Goal: Task Accomplishment & Management: Manage account settings

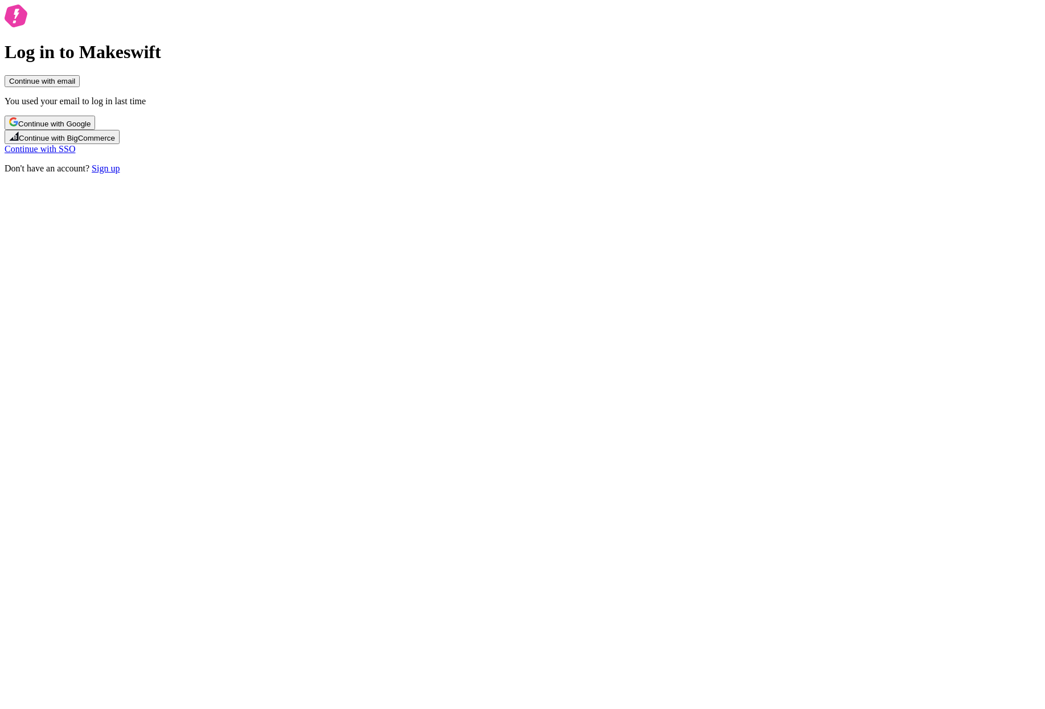
click at [91, 128] on span "Continue with Google" at bounding box center [54, 124] width 72 height 9
click at [75, 85] on span "Continue with email" at bounding box center [42, 81] width 66 height 9
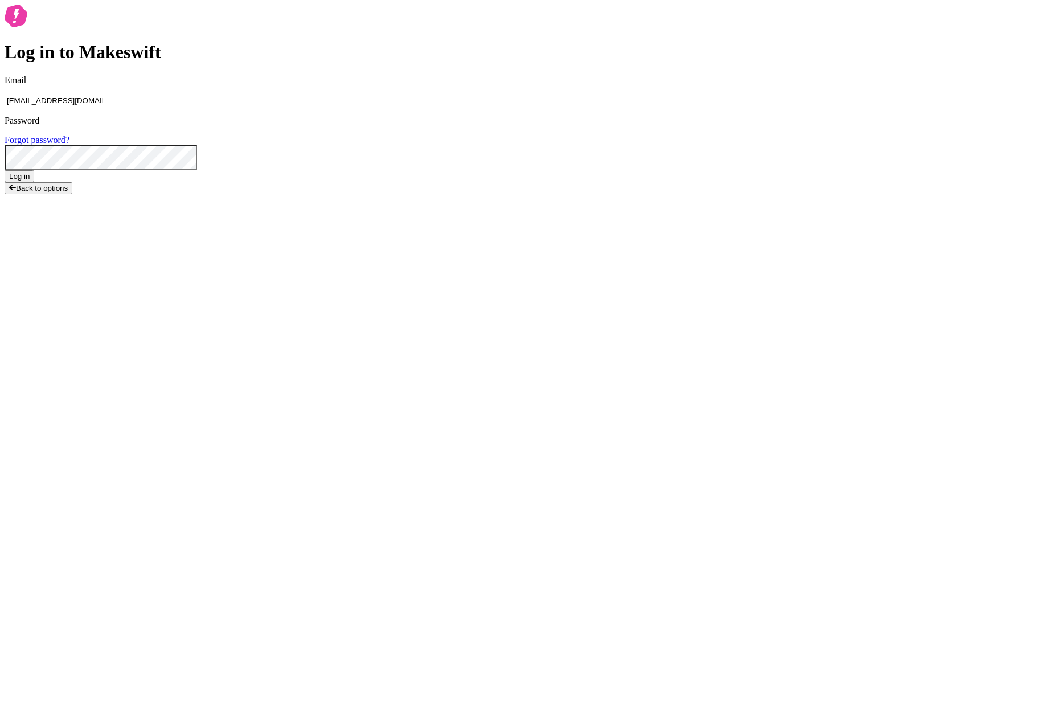
type input "lukemirejoseph+63@gmail.com"
click at [5, 170] on button "Log in" at bounding box center [20, 176] width 30 height 12
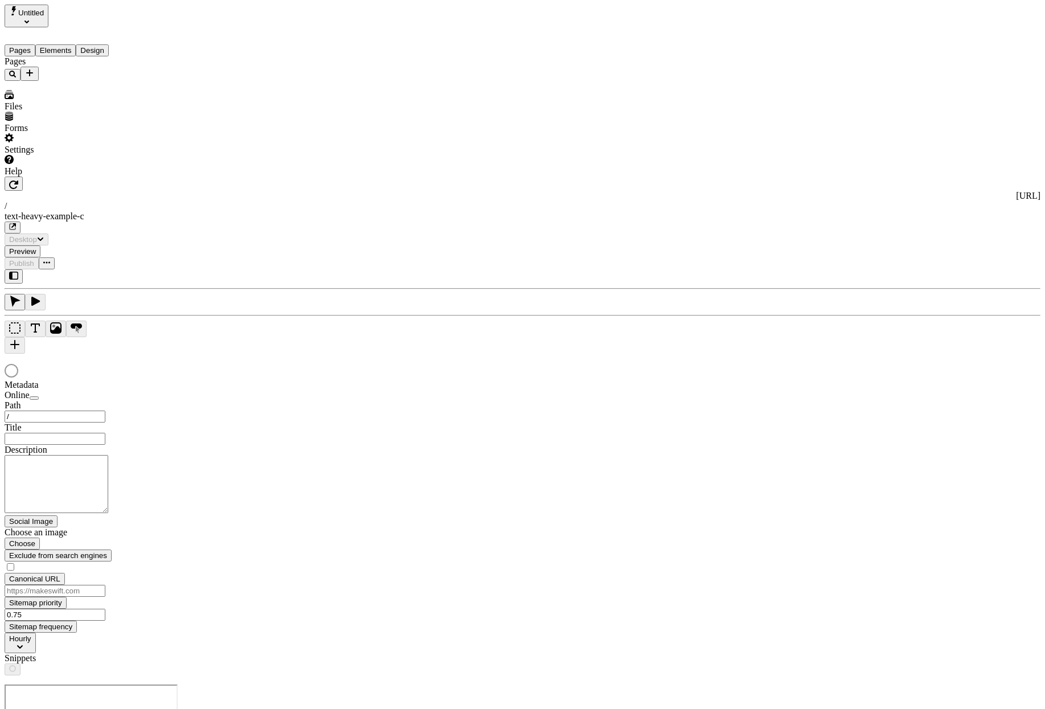
type input "/text-heavy-example-c"
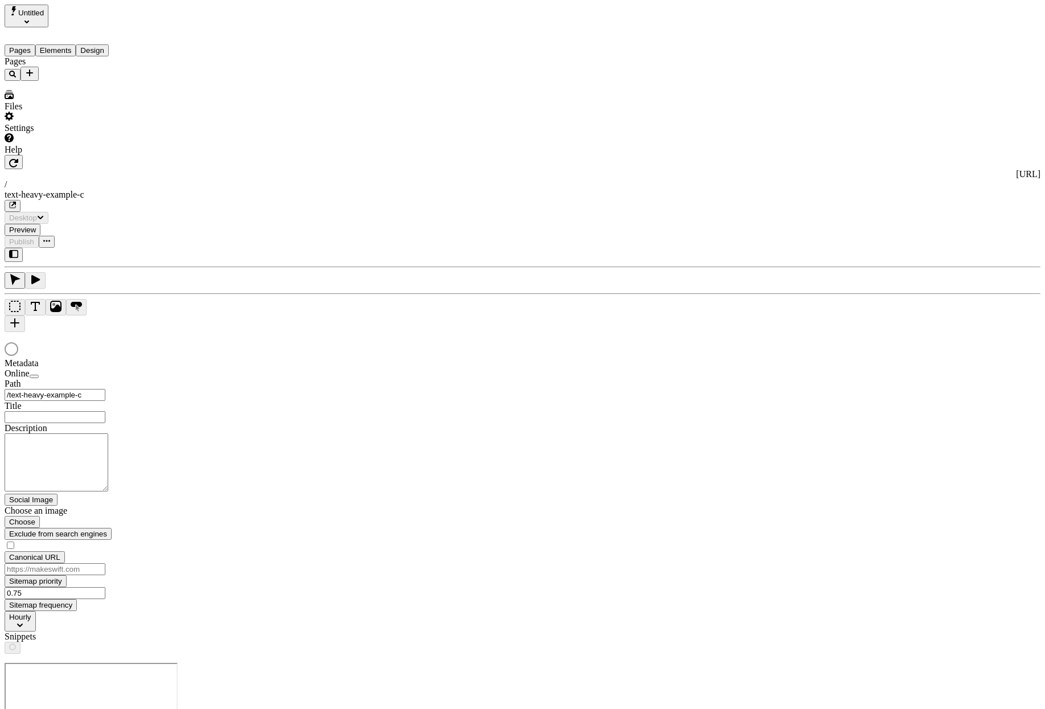
type input "Text Heavy Example C"
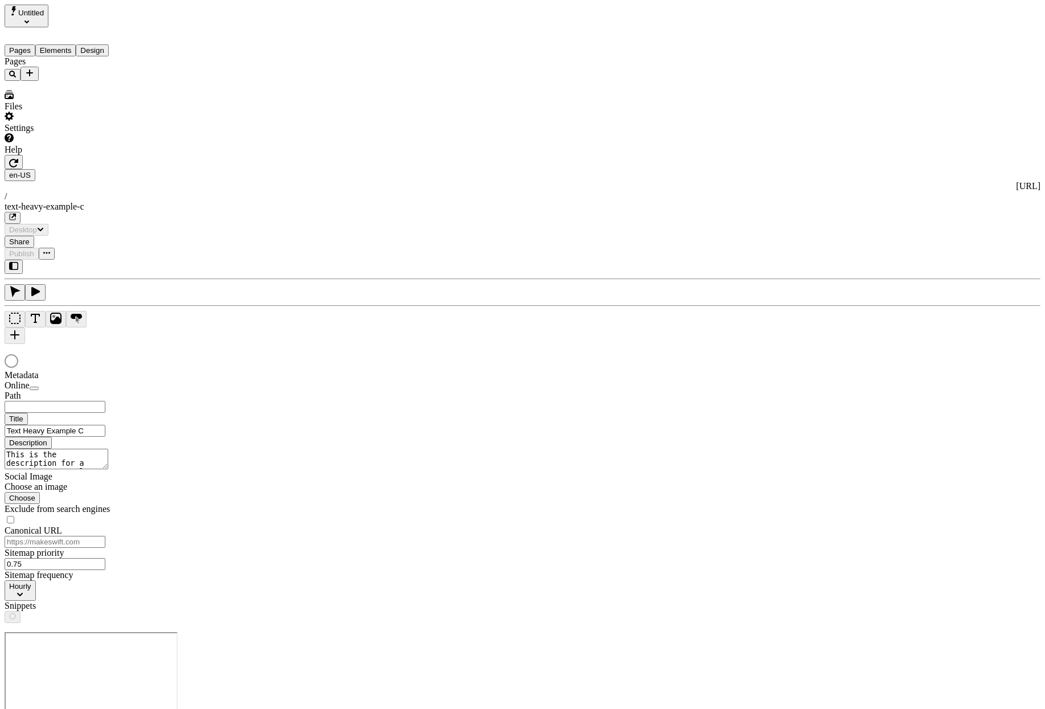
click at [166, 344] on div at bounding box center [523, 302] width 1036 height 84
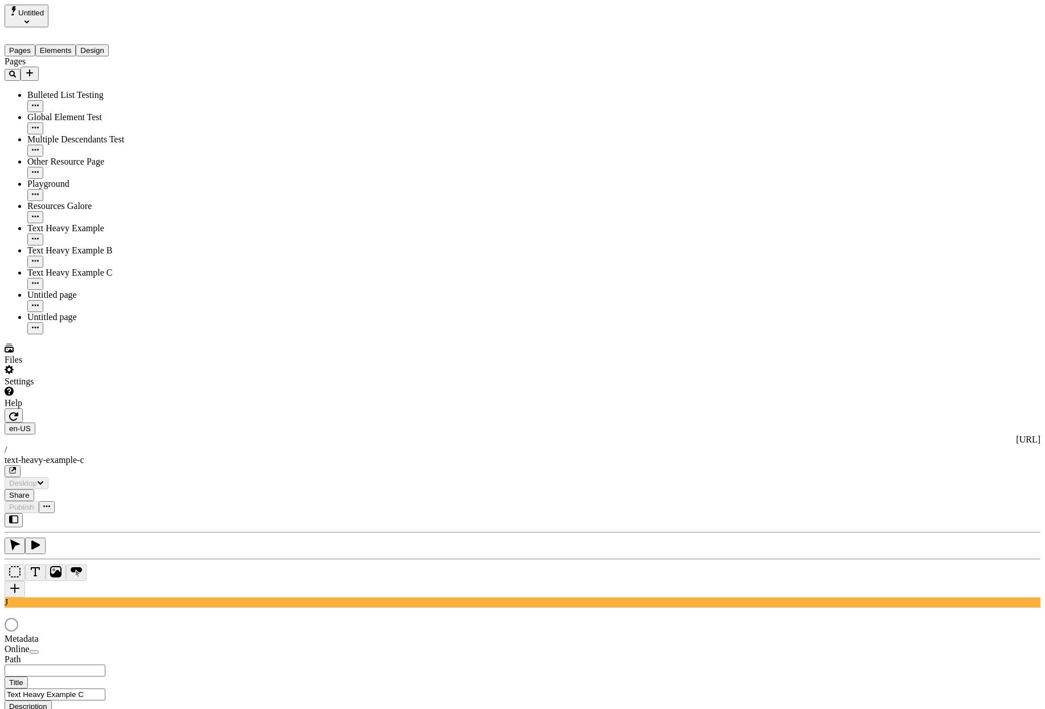
type input "/text-heavy-example-c"
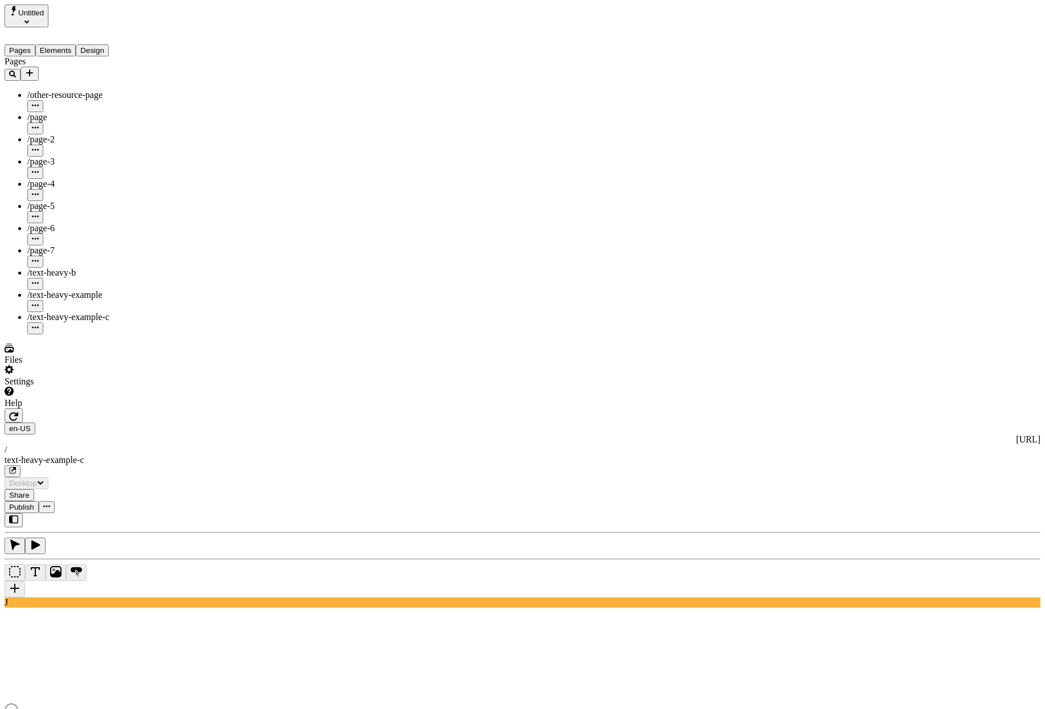
click at [39, 9] on span "Untitled" at bounding box center [31, 13] width 26 height 9
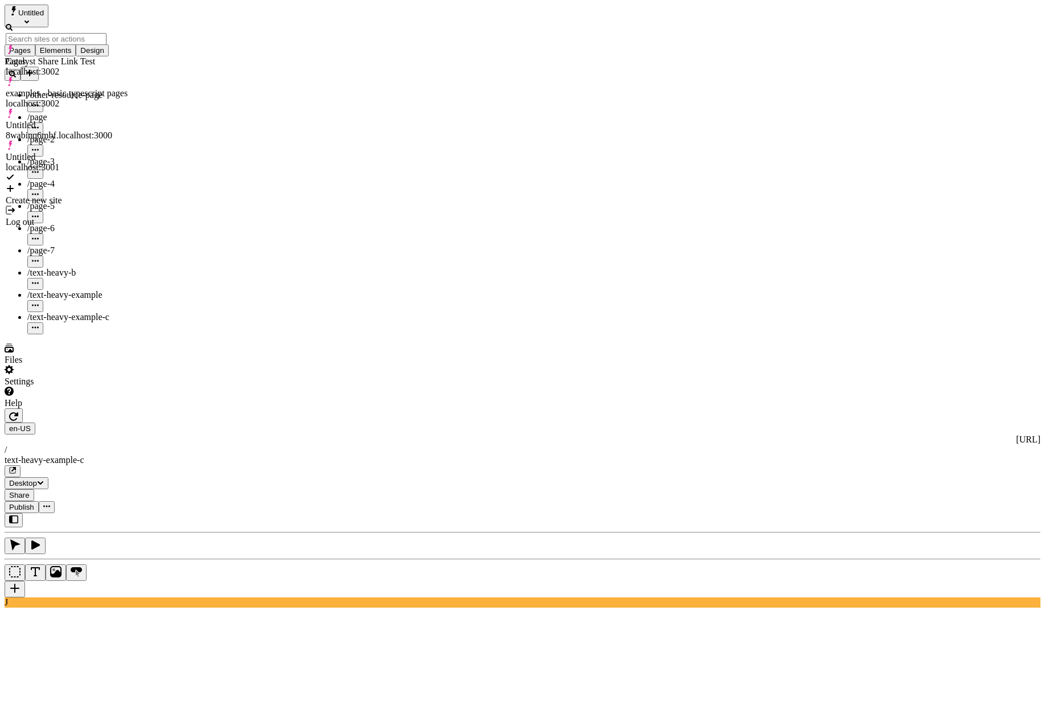
drag, startPoint x: 122, startPoint y: 399, endPoint x: 125, endPoint y: 392, distance: 7.2
click at [123, 334] on div "Pages /other-resource-page /page /page-2 /page-3 /page-4 /page-5 /page-6 /page-…" at bounding box center [78, 195] width 147 height 278
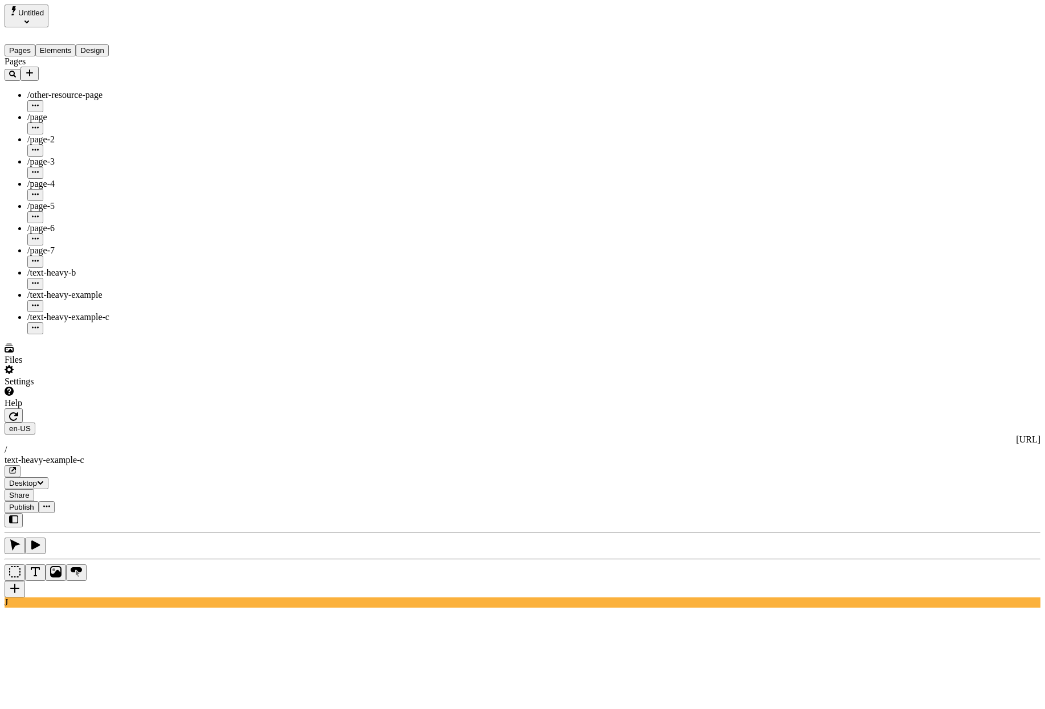
click at [88, 387] on div "Settings" at bounding box center [78, 376] width 147 height 22
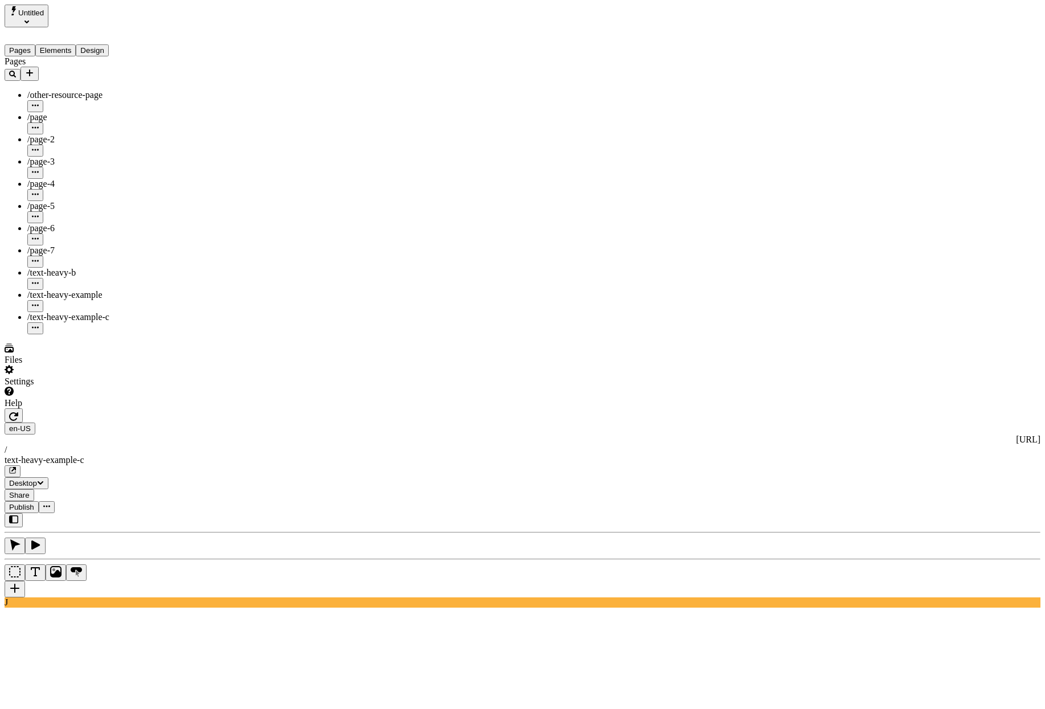
click at [48, 18] on button "Untitled" at bounding box center [27, 16] width 44 height 23
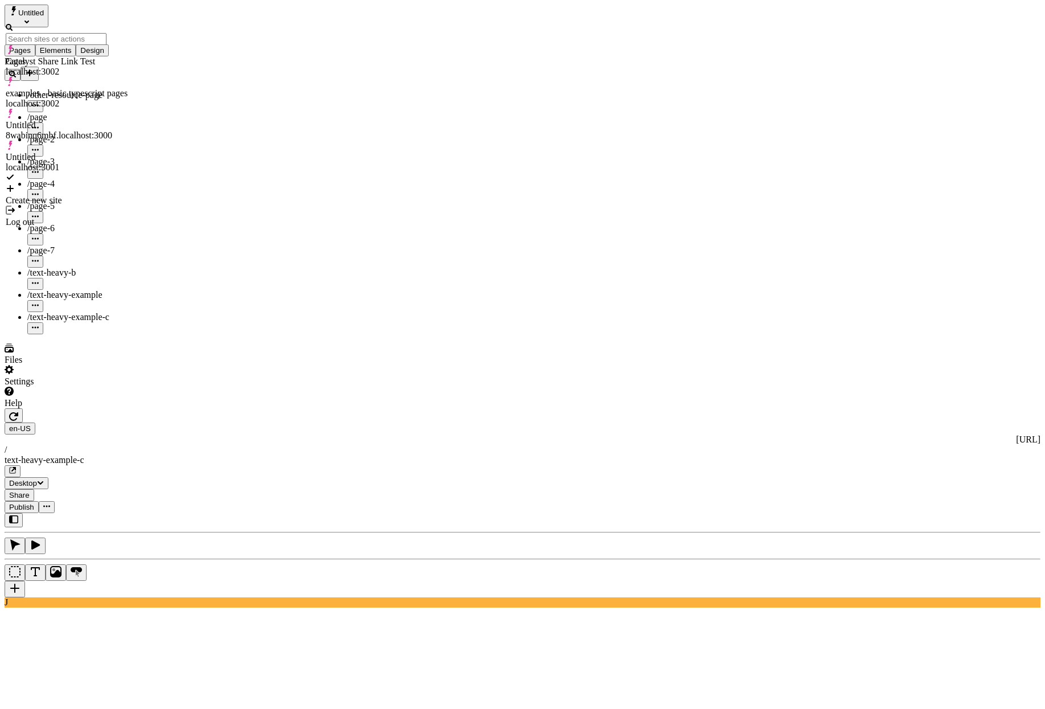
click at [52, 120] on div "Untitled" at bounding box center [67, 125] width 122 height 10
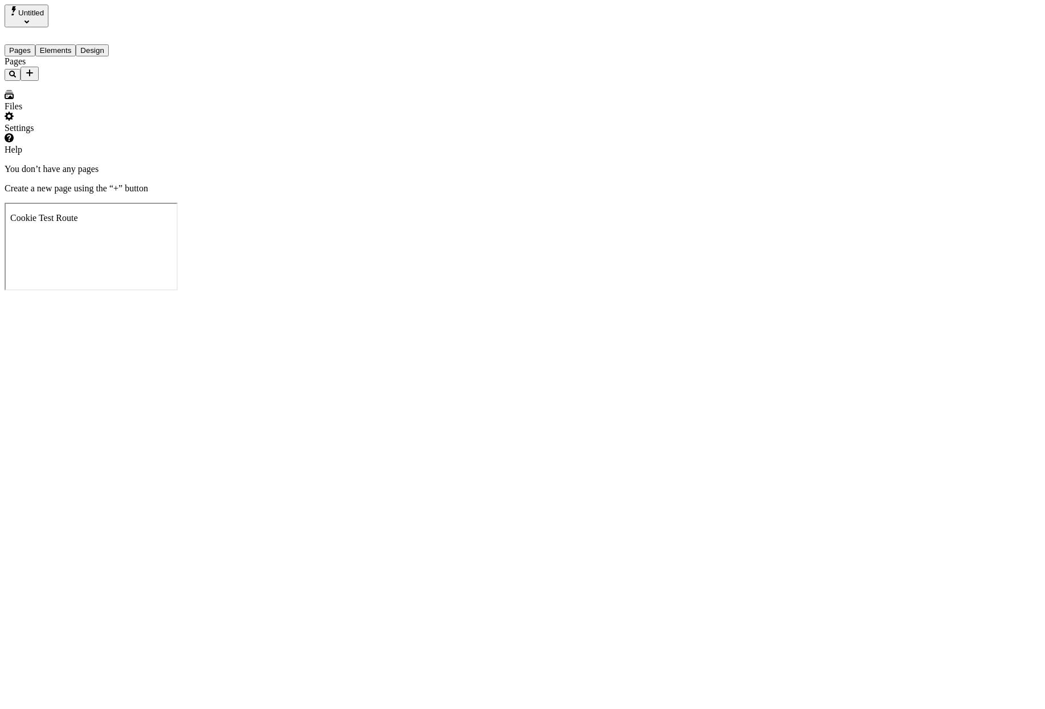
click at [33, 69] on icon "Add new" at bounding box center [29, 72] width 7 height 7
click at [185, 91] on span "Blank page" at bounding box center [164, 96] width 41 height 10
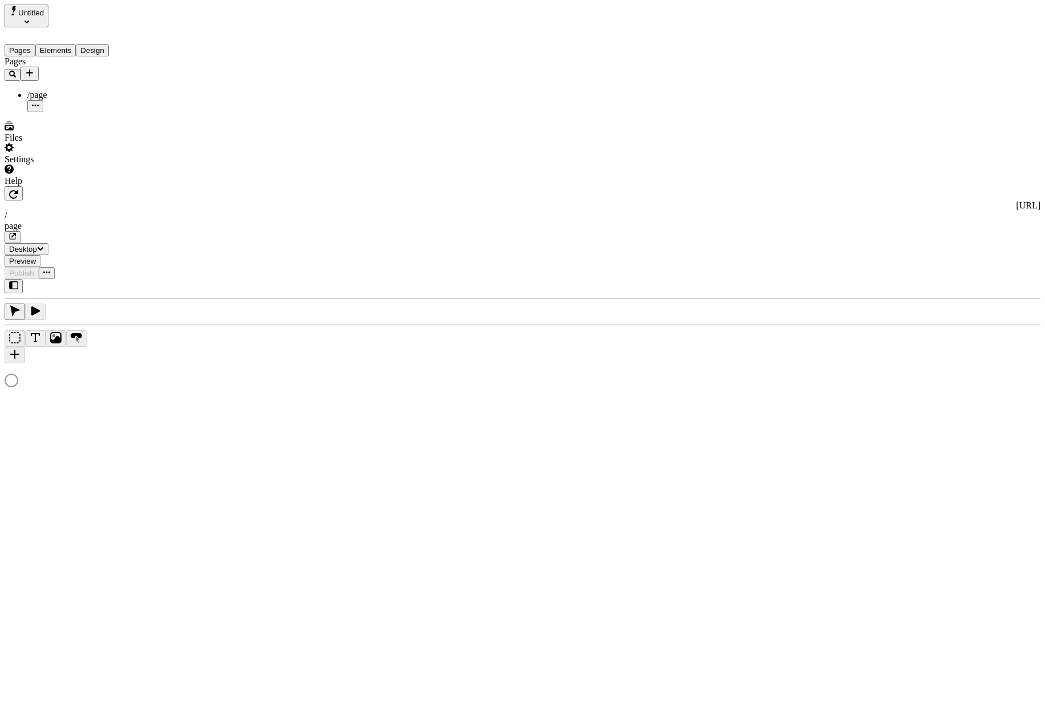
type input "/page"
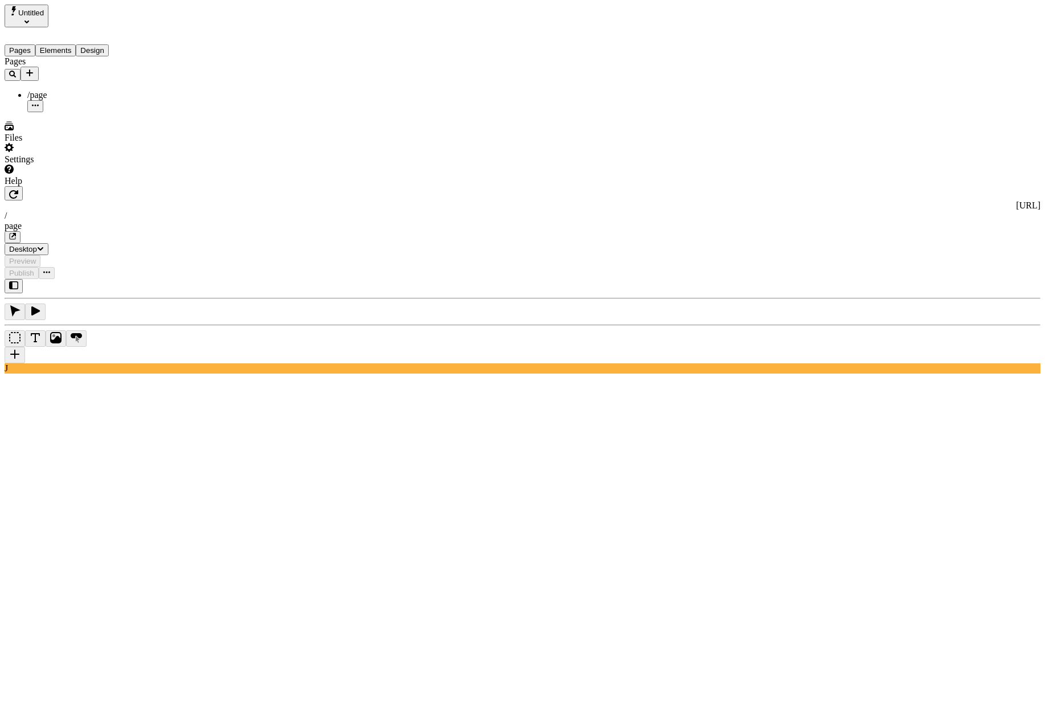
click at [118, 165] on div "Settings" at bounding box center [78, 154] width 147 height 22
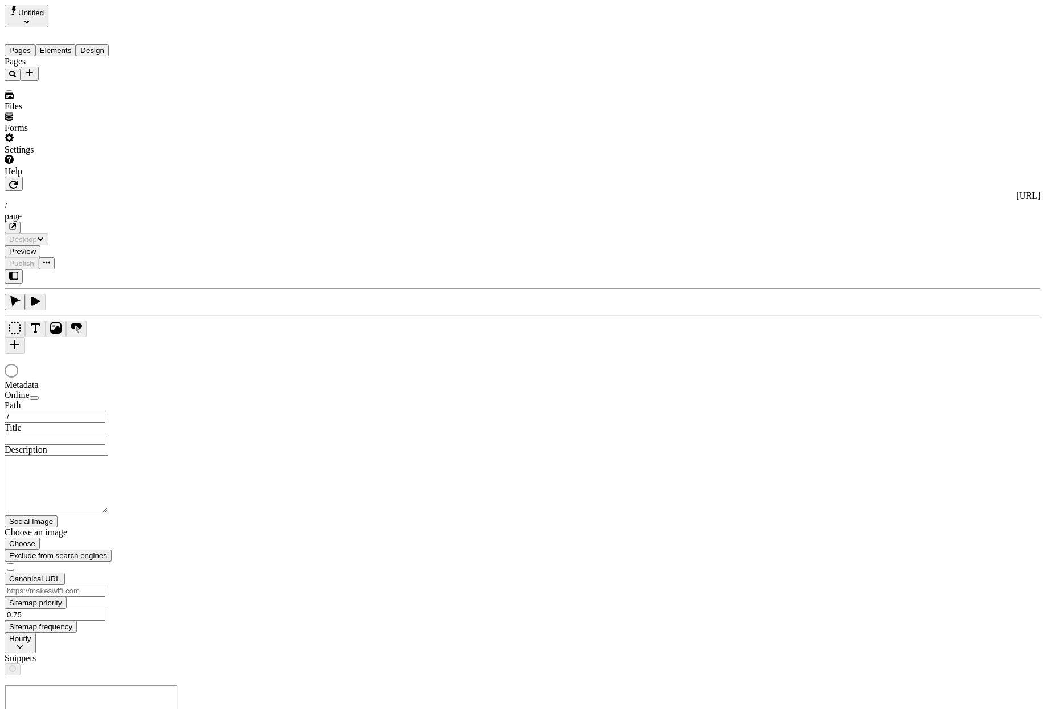
type input "/page"
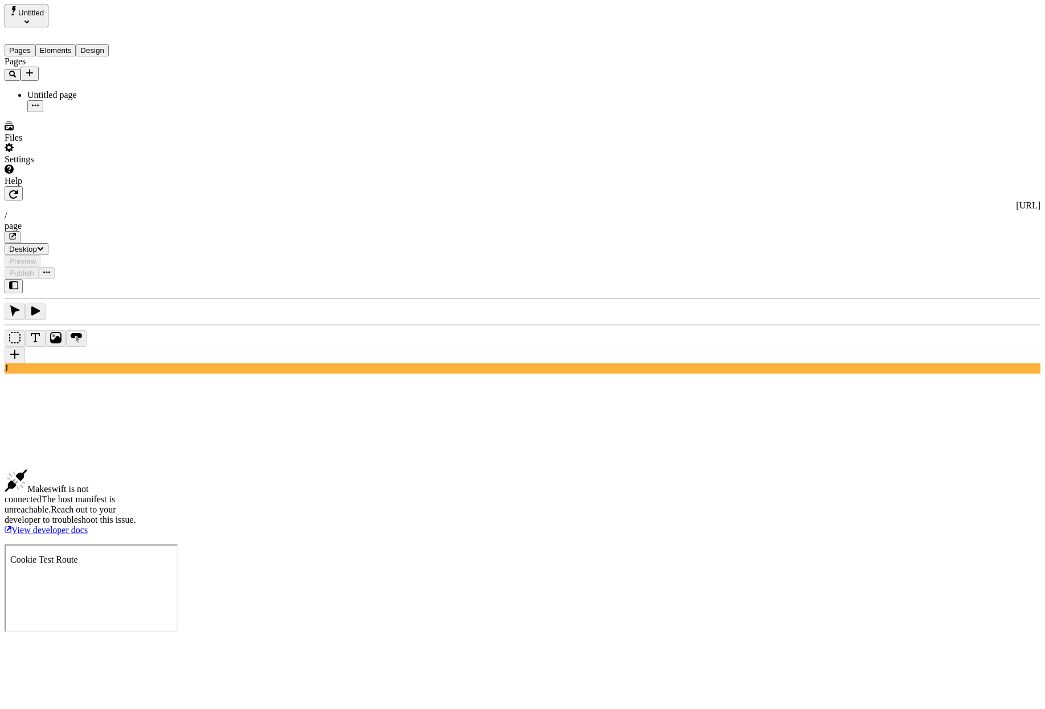
click at [95, 165] on div "Settings" at bounding box center [78, 154] width 147 height 22
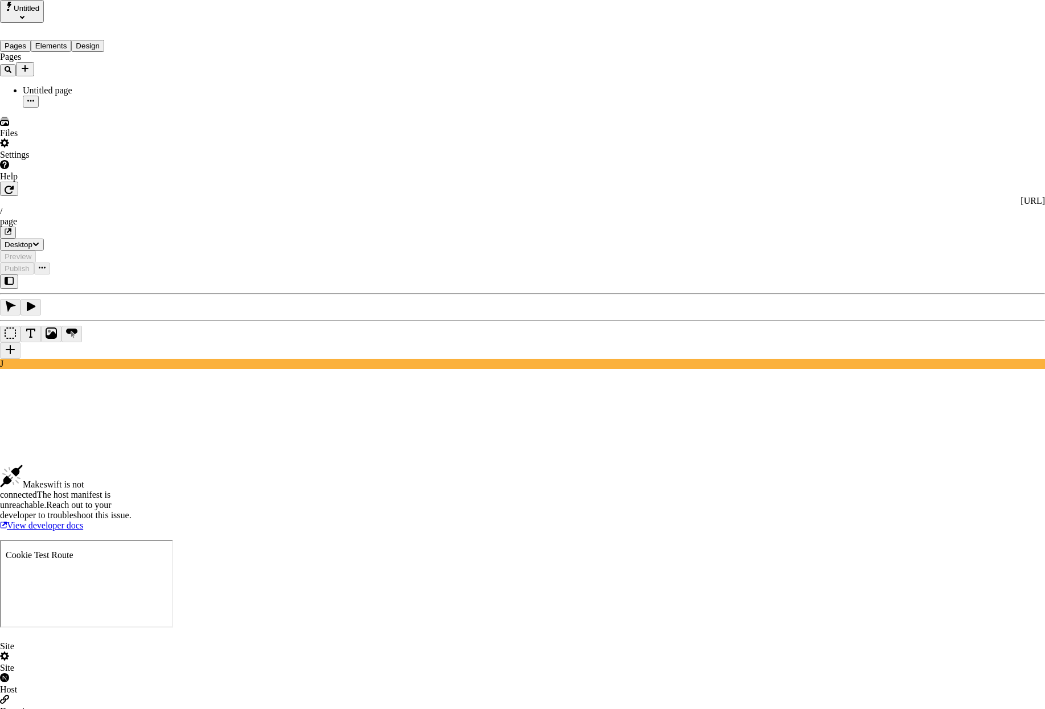
click at [284, 673] on div "Host" at bounding box center [522, 684] width 1045 height 22
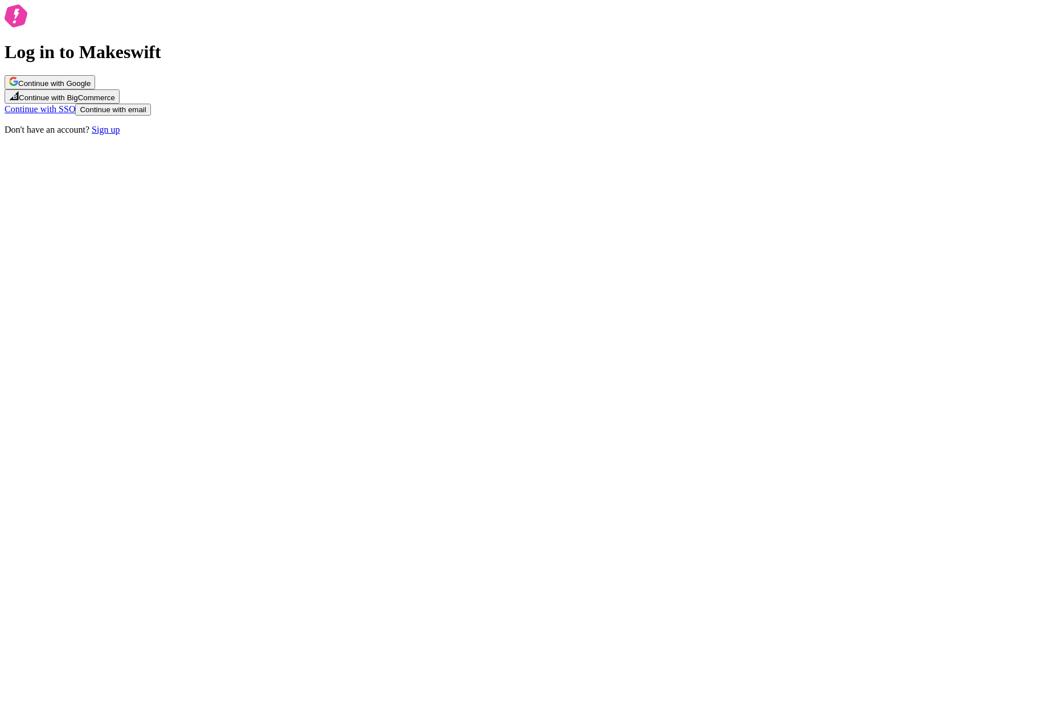
click at [146, 114] on span "Continue with email" at bounding box center [113, 109] width 66 height 9
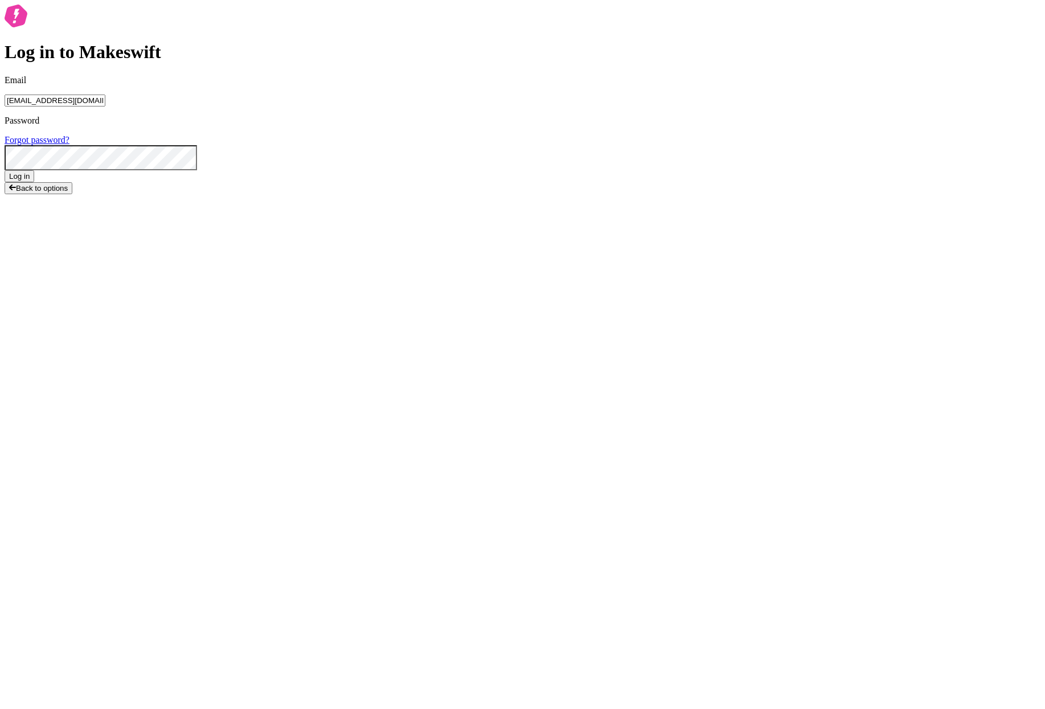
type input "lukemirejoseph+63@gmail.com"
click at [5, 170] on button "Log in" at bounding box center [20, 176] width 30 height 12
click at [289, 137] on div "Log in to Makeswift Email lukemirejoseph+63@gmail.com Password Forgot password?…" at bounding box center [523, 102] width 1036 height 194
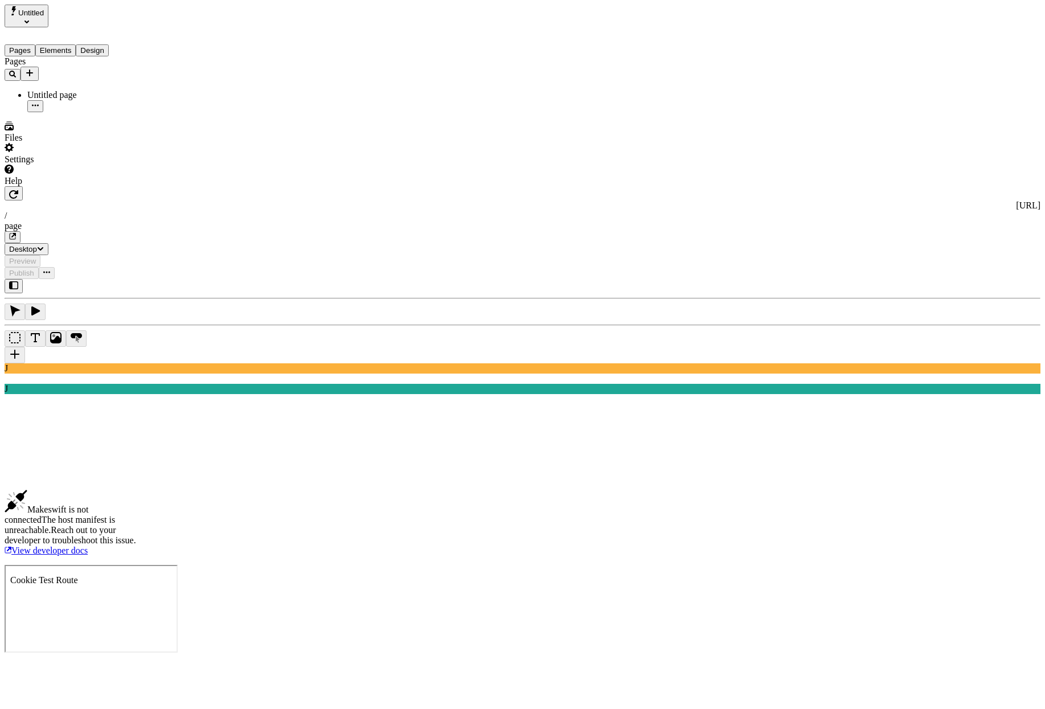
click at [129, 112] on div "Pages Untitled page" at bounding box center [73, 84] width 137 height 56
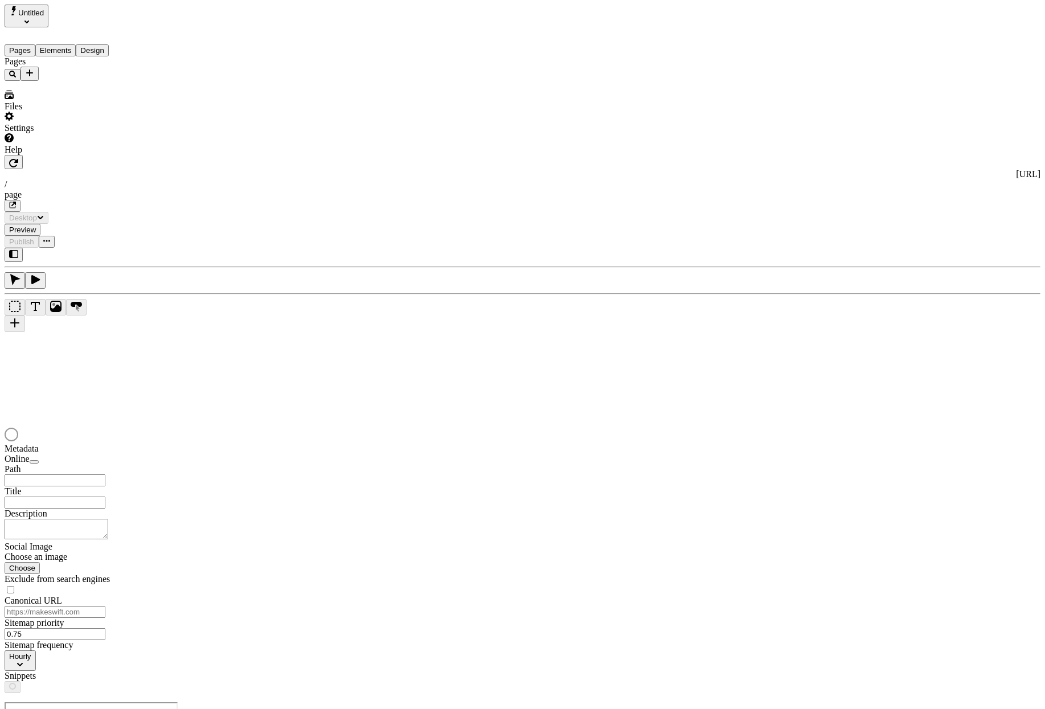
type input "/page"
